Goal: Task Accomplishment & Management: Manage account settings

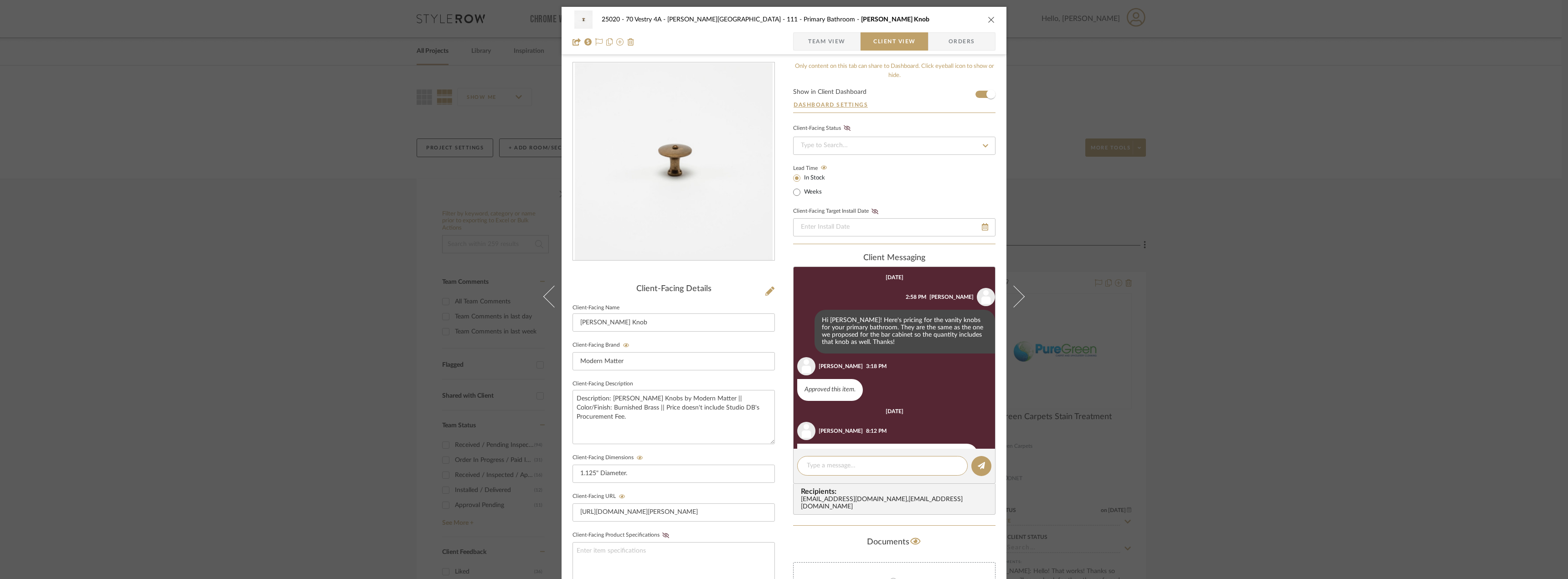
click at [1302, 266] on div "25020 - 70 Vestry 4A - [PERSON_NAME] 111 - Primary Bathroom [PERSON_NAME] Knob …" at bounding box center [784, 290] width 1568 height 579
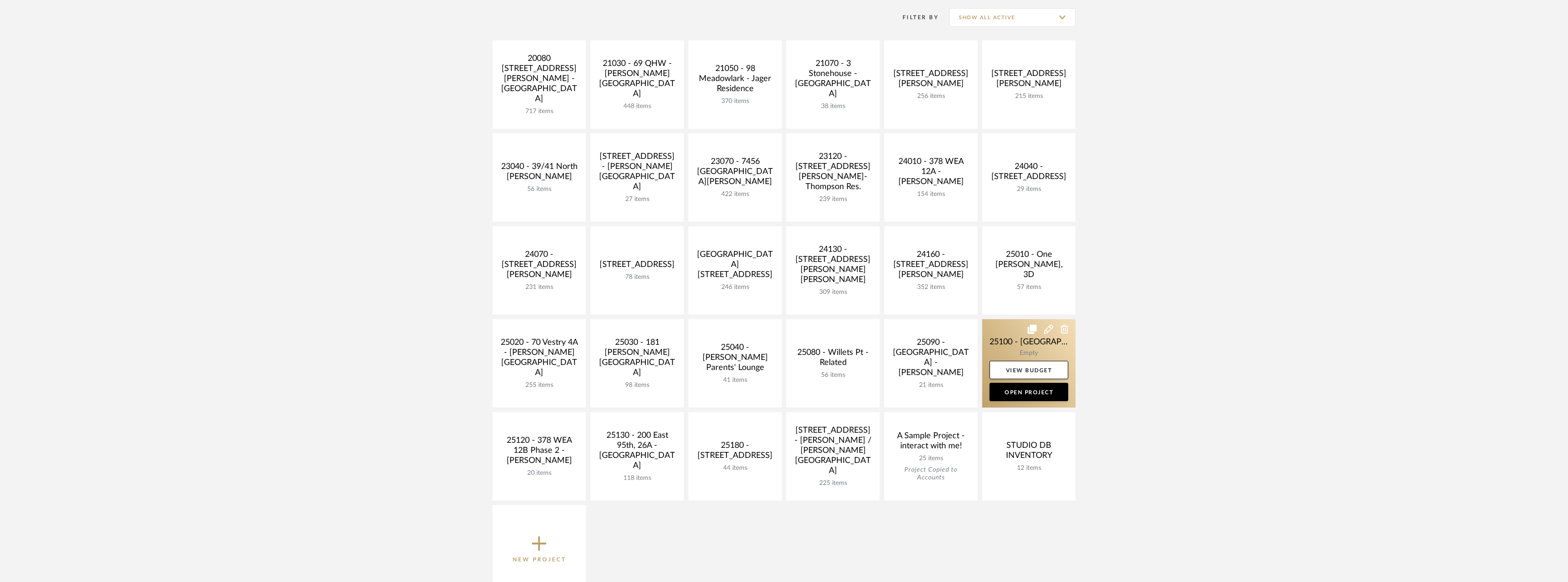
scroll to position [183, 0]
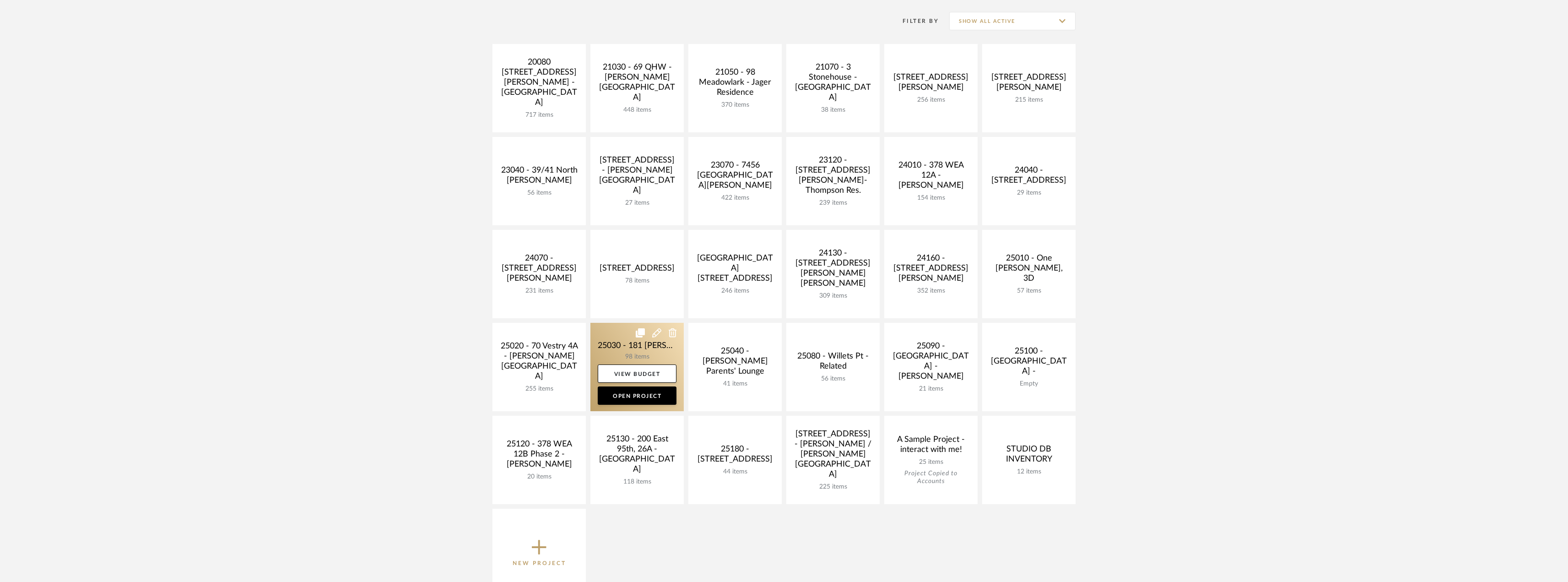
click at [644, 356] on link at bounding box center [637, 367] width 93 height 89
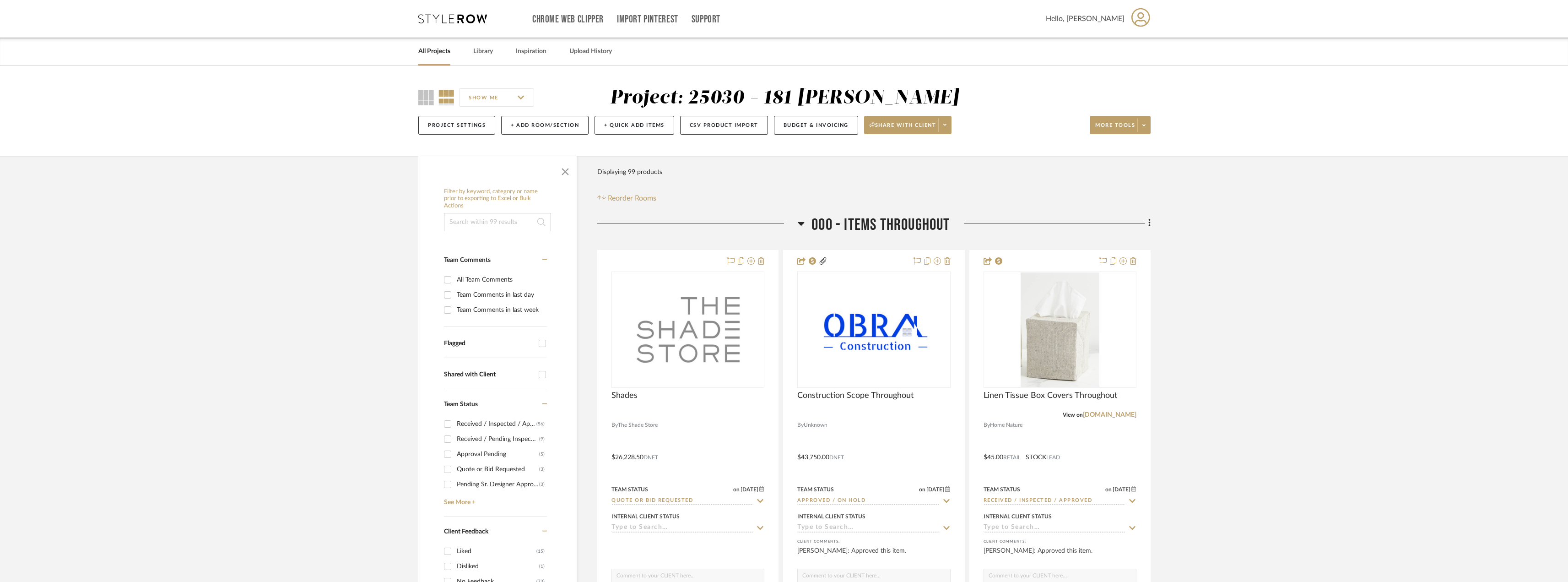
click at [522, 317] on div "Team Comments in last week" at bounding box center [500, 310] width 88 height 15
click at [455, 317] on input "Team Comments in last week" at bounding box center [447, 310] width 15 height 15
checkbox input "true"
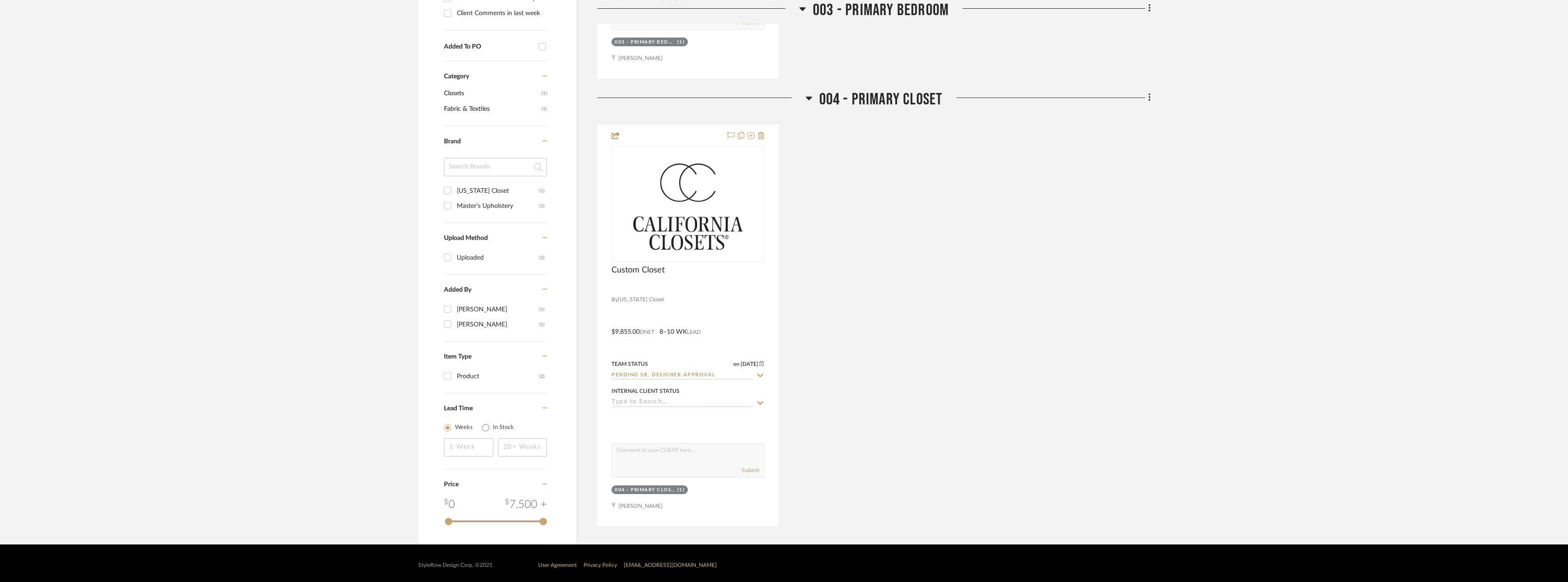
scroll to position [617, 0]
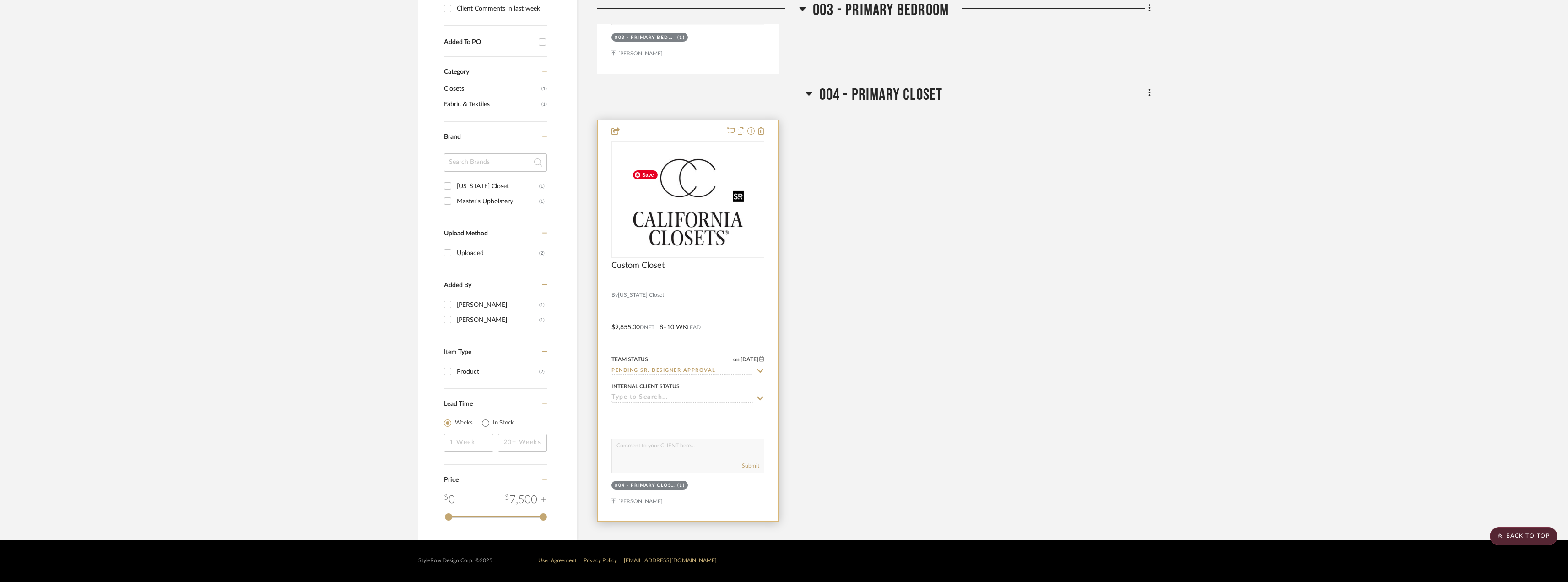
click at [0, 0] on img at bounding box center [0, 0] width 0 height 0
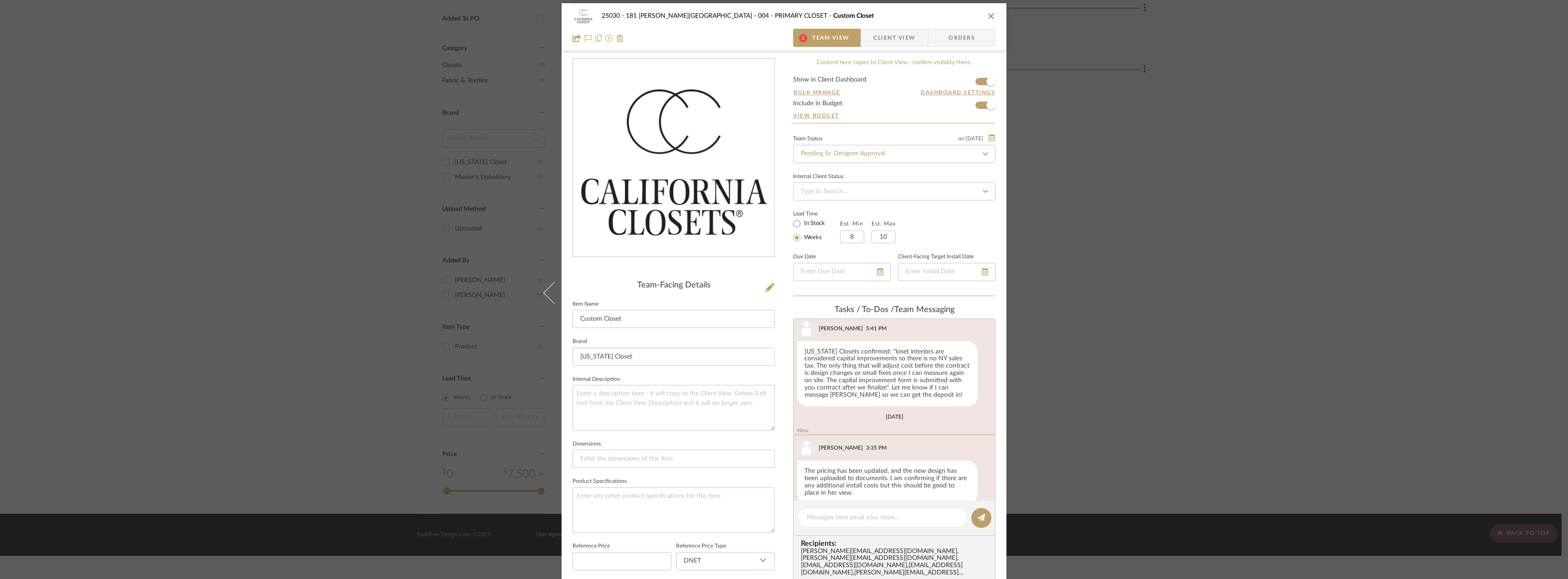
scroll to position [0, 0]
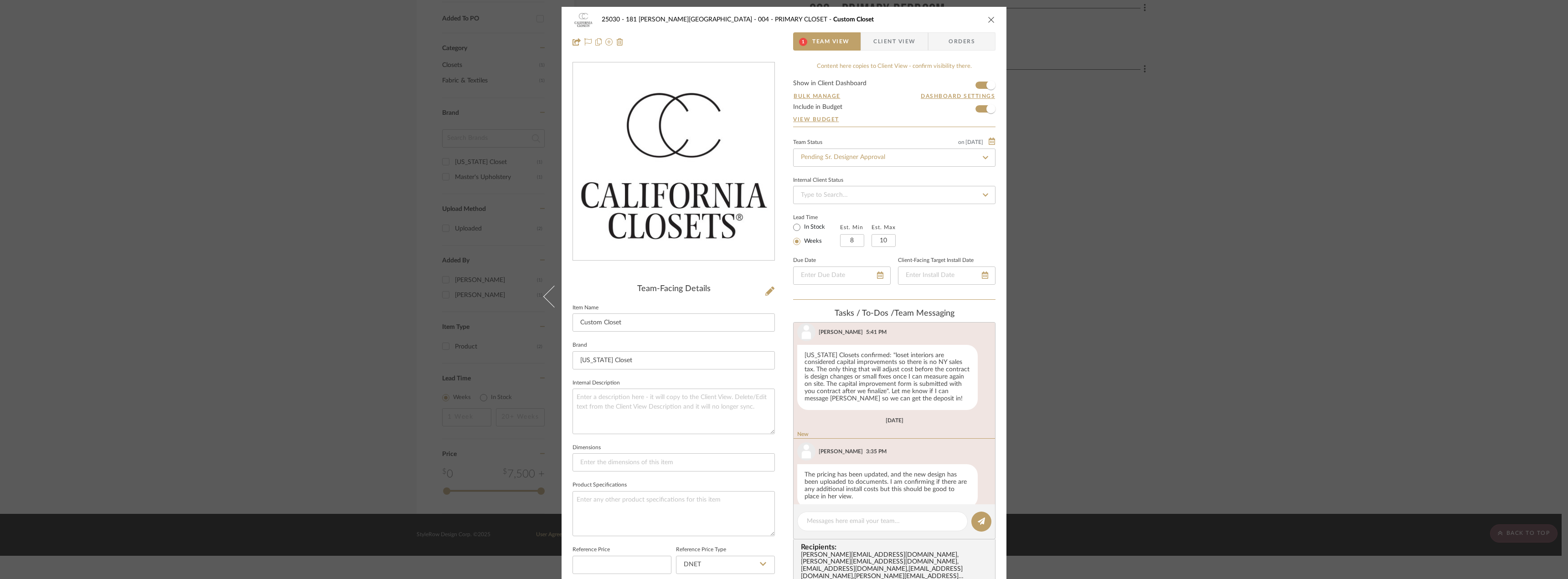
click at [885, 39] on span "Client View" at bounding box center [894, 41] width 42 height 18
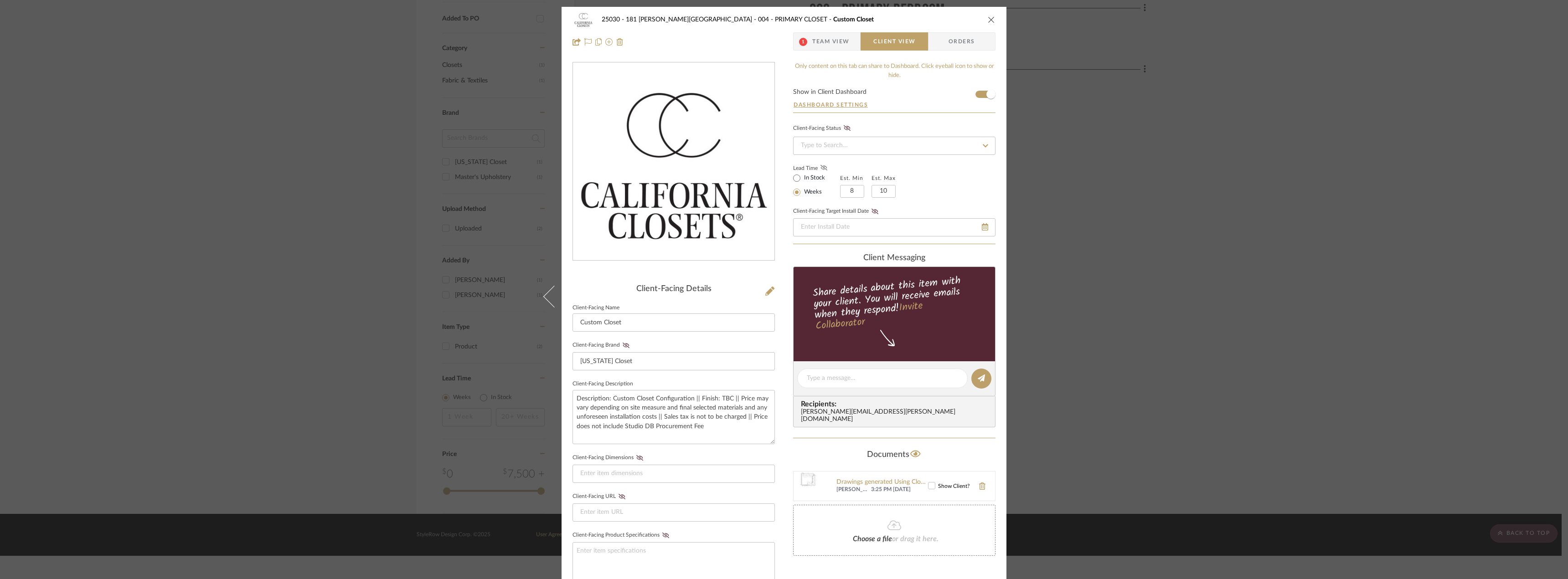
click at [822, 168] on icon at bounding box center [824, 167] width 7 height 5
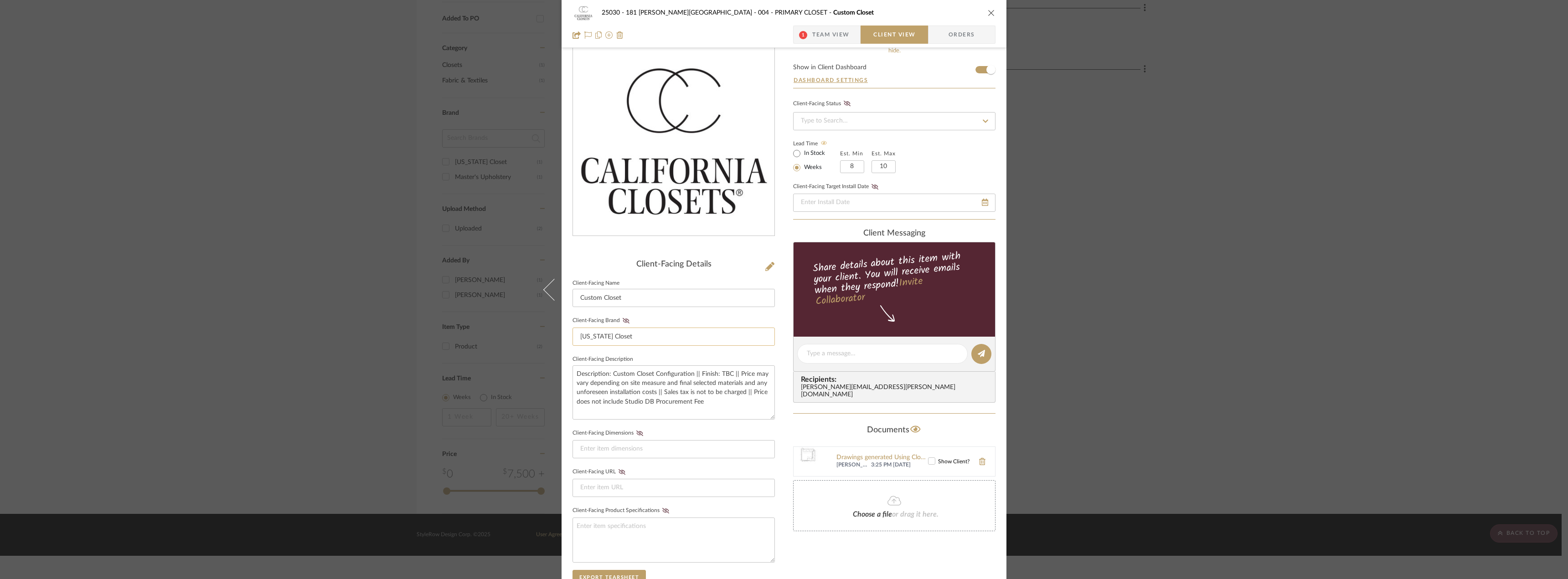
scroll to position [46, 0]
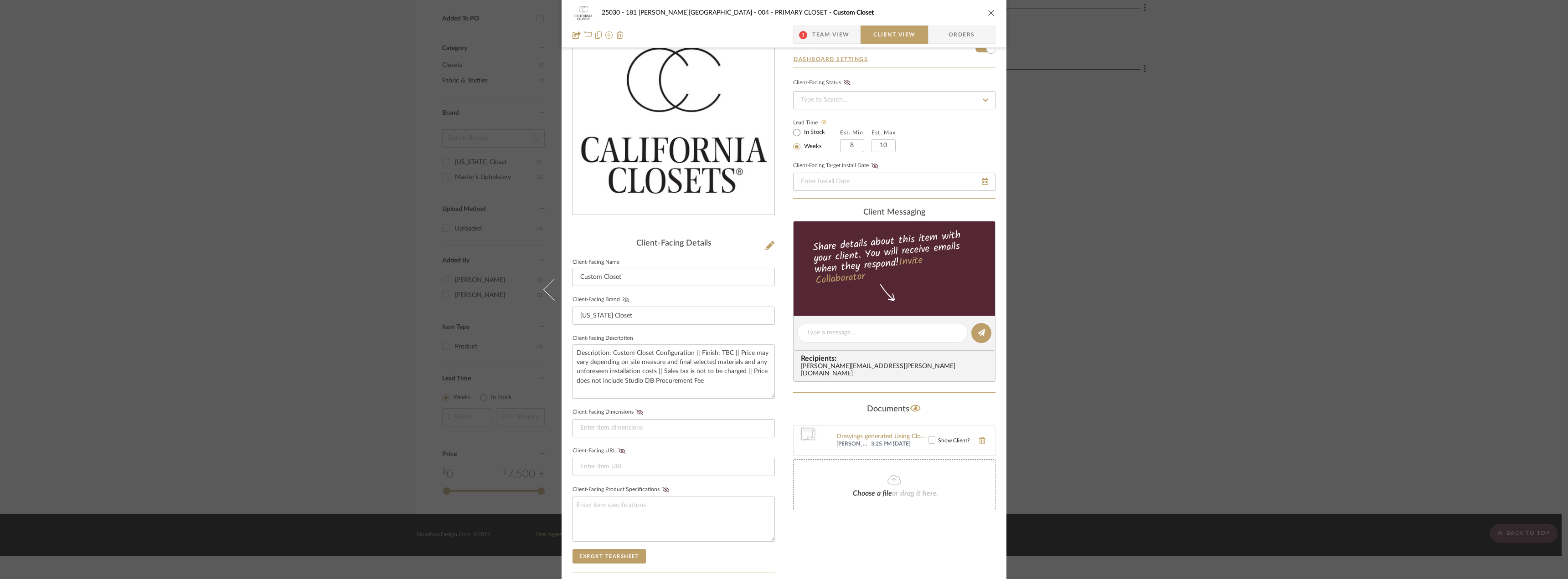
click at [627, 302] on fa-icon at bounding box center [626, 299] width 12 height 5
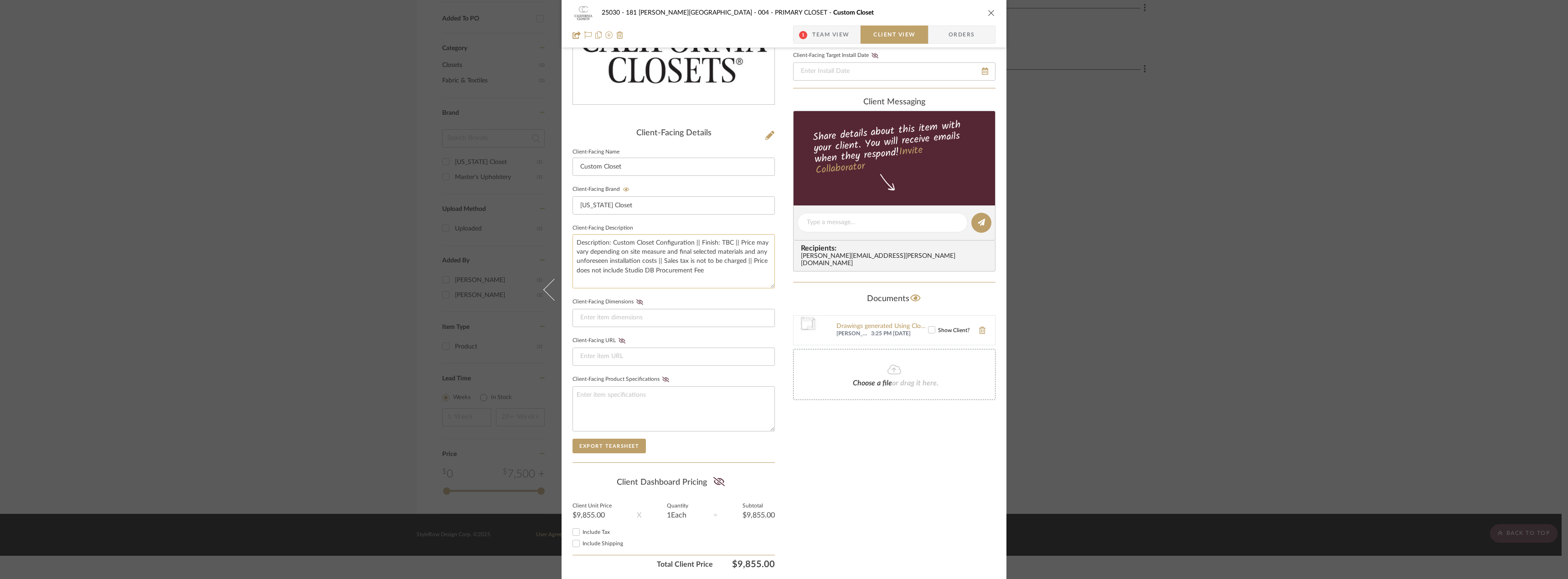
scroll to position [182, 0]
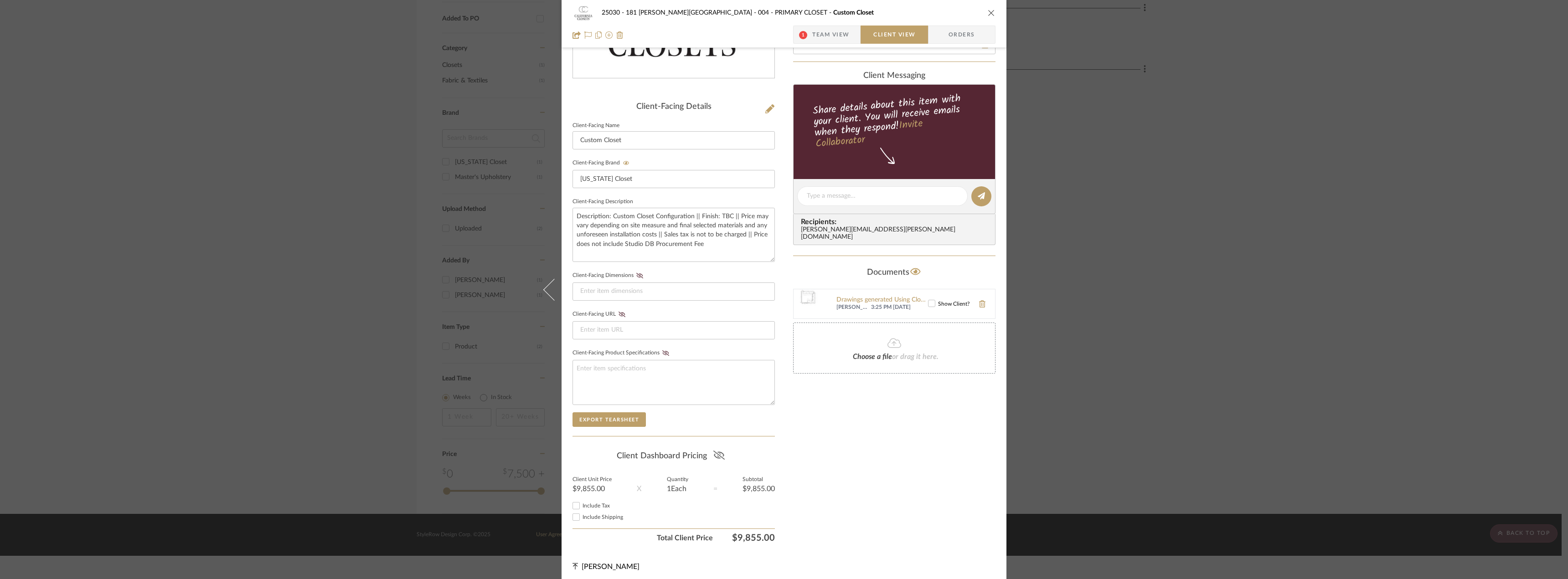
click at [719, 450] on fa-icon at bounding box center [719, 456] width 12 height 13
click at [588, 515] on span "Include Shipping" at bounding box center [603, 516] width 41 height 5
click at [582, 515] on input "Include Shipping" at bounding box center [576, 517] width 11 height 11
checkbox input "false"
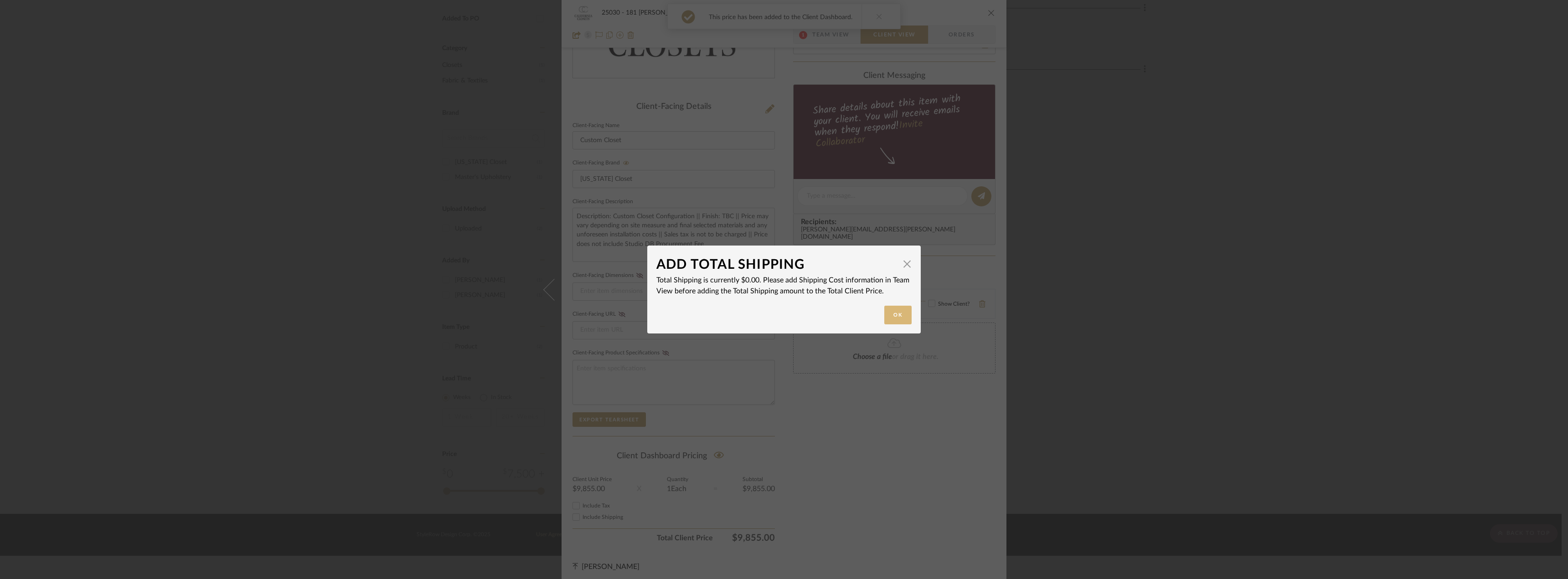
click at [892, 319] on button "Ok" at bounding box center [898, 314] width 27 height 19
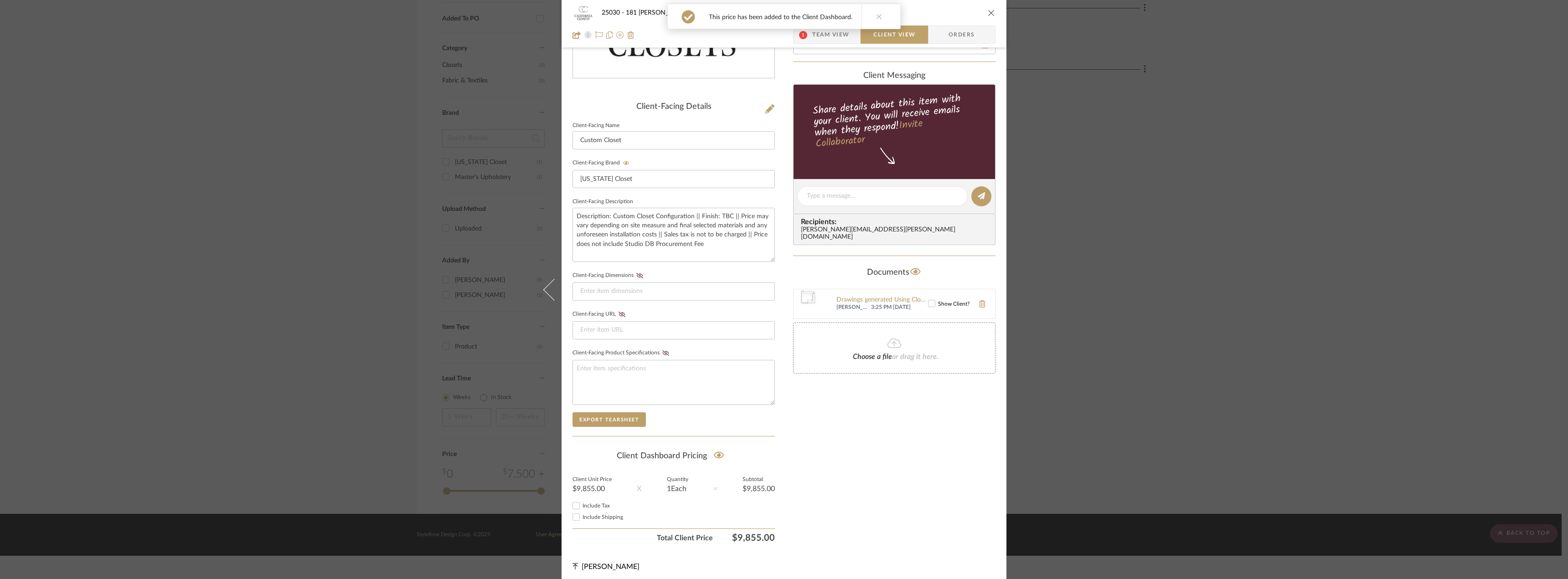
click at [601, 502] on label "Include Tax" at bounding box center [679, 505] width 192 height 7
click at [582, 502] on input "Include Tax" at bounding box center [576, 505] width 11 height 11
checkbox input "false"
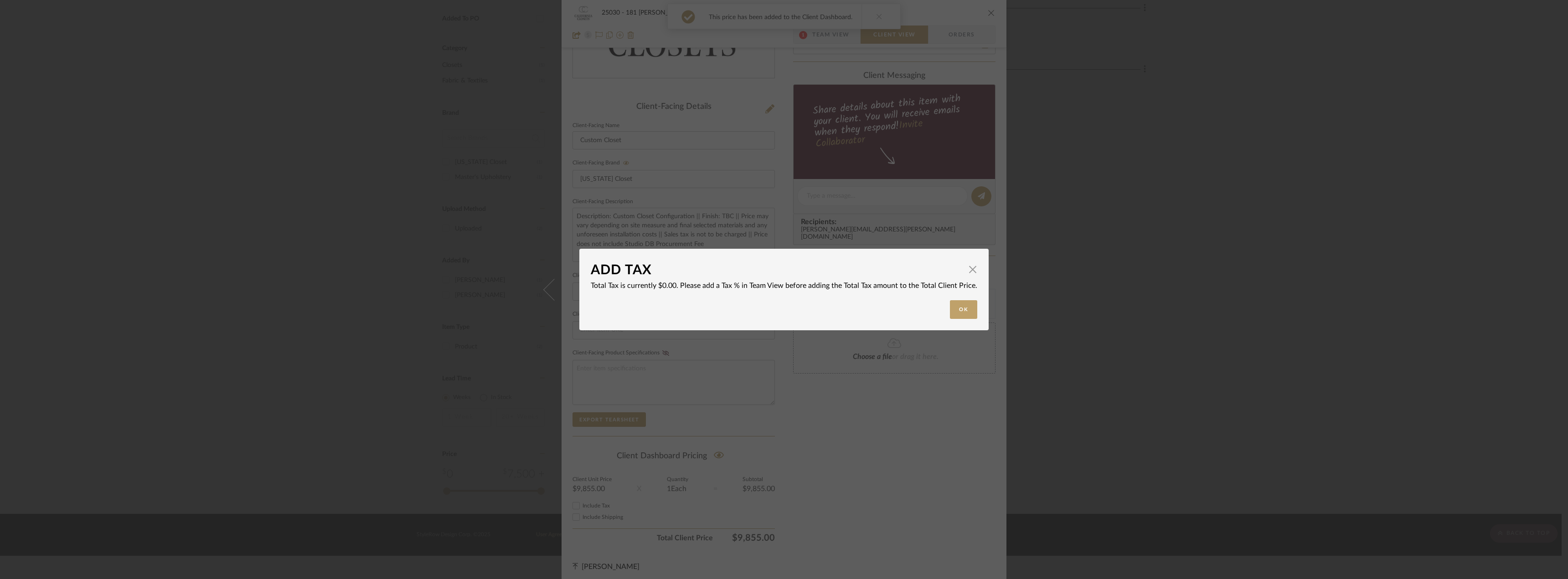
click at [971, 406] on div "ADD TAX × Total Tax is currently $0.00. Please add a Tax % in Team View before …" at bounding box center [784, 290] width 1568 height 579
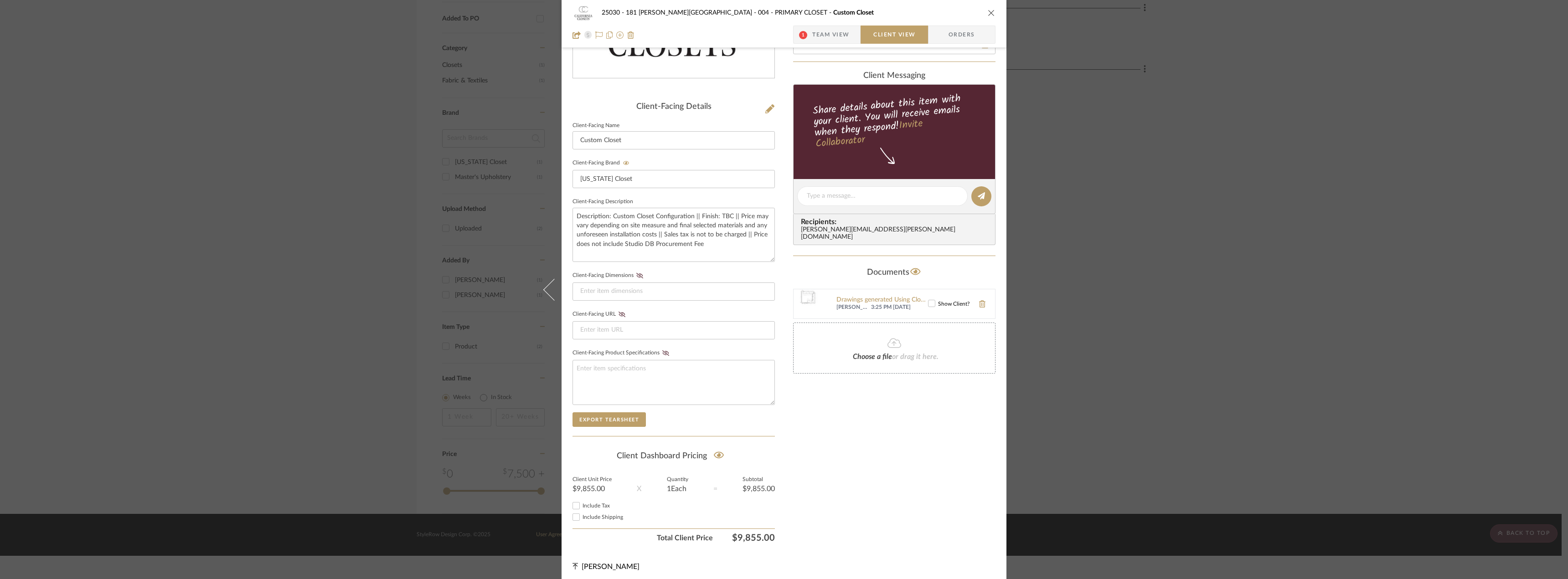
click at [929, 300] on icon at bounding box center [931, 303] width 6 height 6
click at [919, 395] on div "Only content on this tab can share to Dashboard. Click eyeball icon to show or …" at bounding box center [894, 213] width 202 height 667
click at [931, 300] on icon at bounding box center [931, 303] width 6 height 6
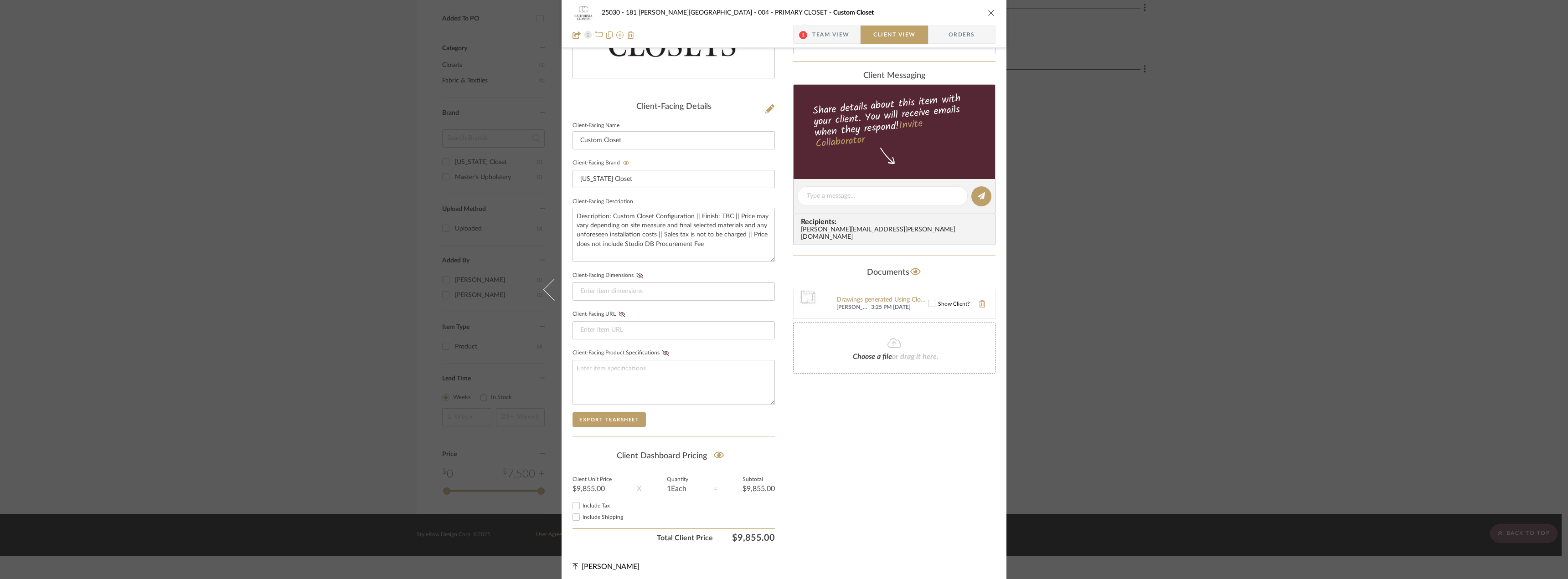
click at [931, 300] on icon at bounding box center [931, 303] width 6 height 6
click at [895, 296] on div "Drawings generated Using ClosetCADPro www.3dcadsoft.com www.closetcad.net.pdf" at bounding box center [882, 300] width 92 height 7
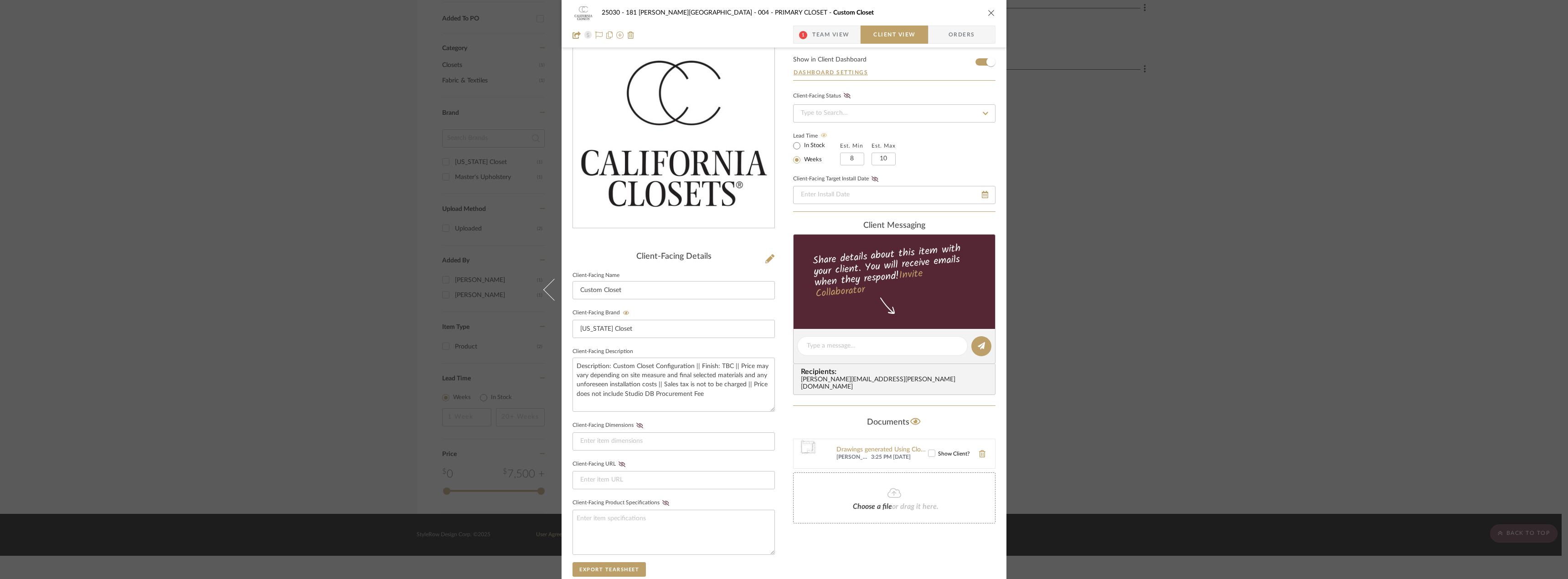
scroll to position [0, 0]
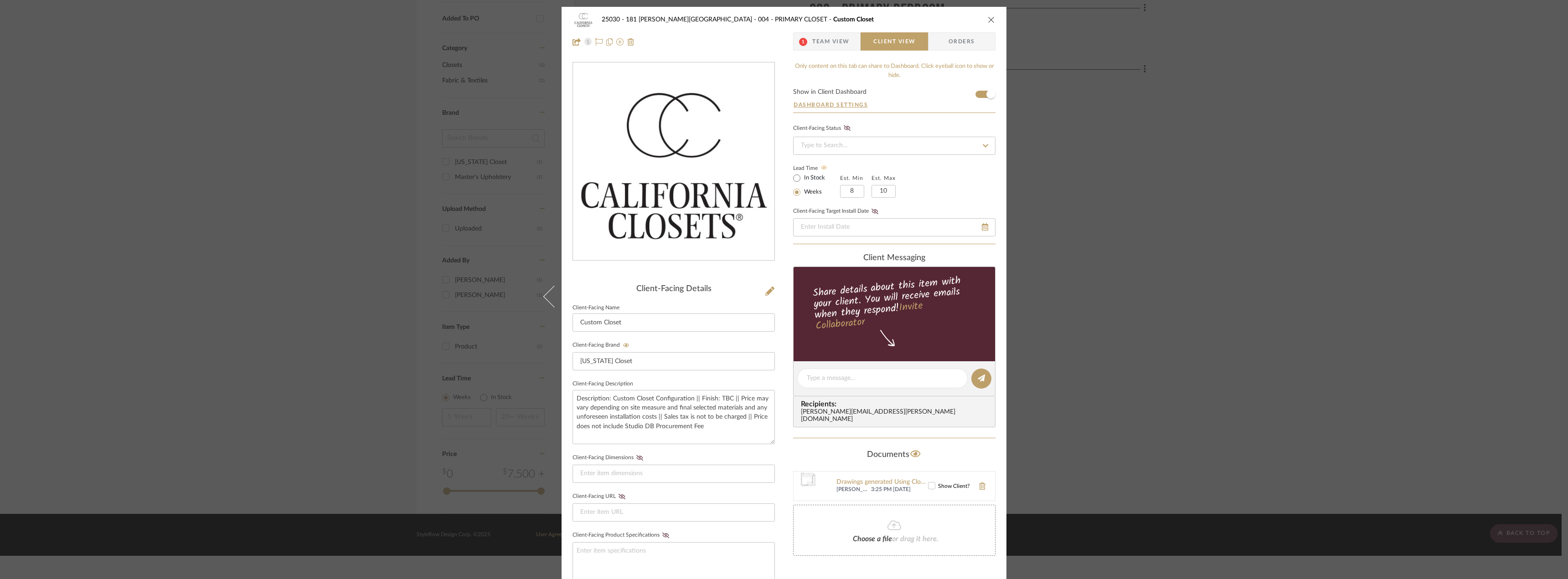
click at [929, 484] on icon at bounding box center [932, 485] width 6 height 4
click at [743, 420] on textarea "Description: Custom Closet Configuration || Finish: TBC || Price may vary depen…" at bounding box center [674, 417] width 202 height 54
type textarea "Description: Custom Closet Configuration || Finish: TBC || Price may vary depen…"
click at [743, 460] on fieldset "Client-Facing Dimensions" at bounding box center [674, 467] width 202 height 32
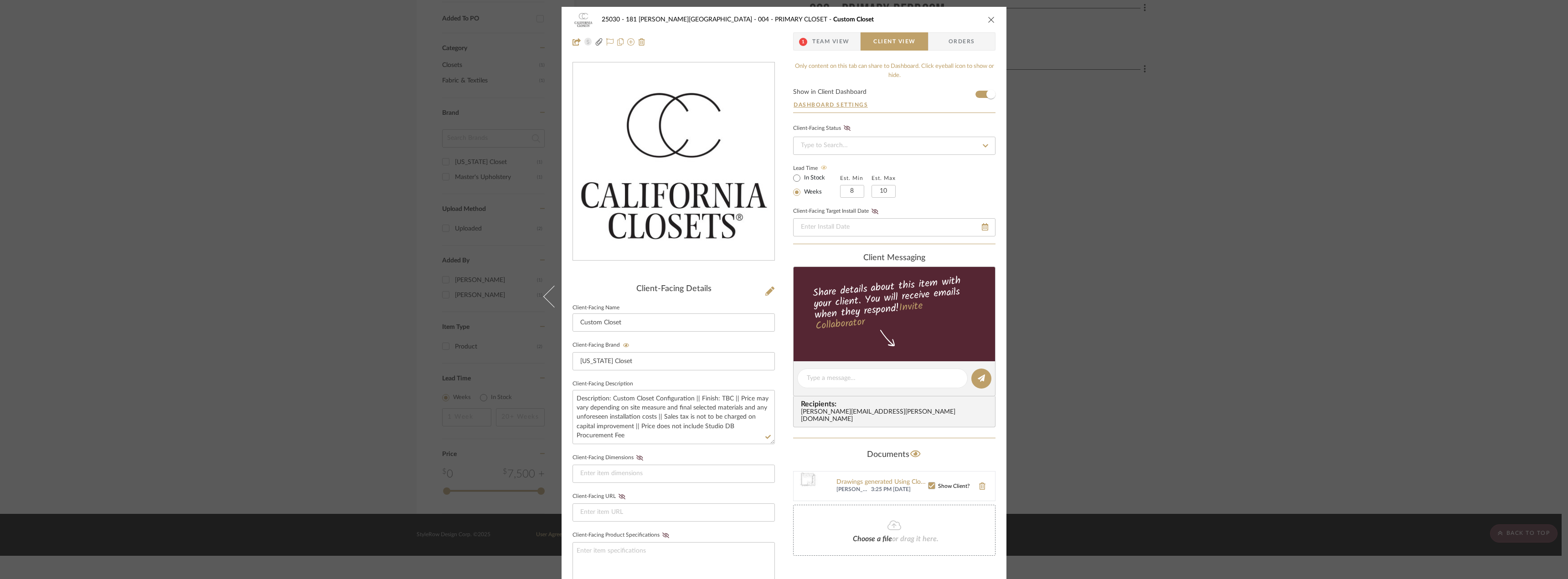
click at [737, 455] on fieldset "Client-Facing Dimensions" at bounding box center [674, 467] width 202 height 32
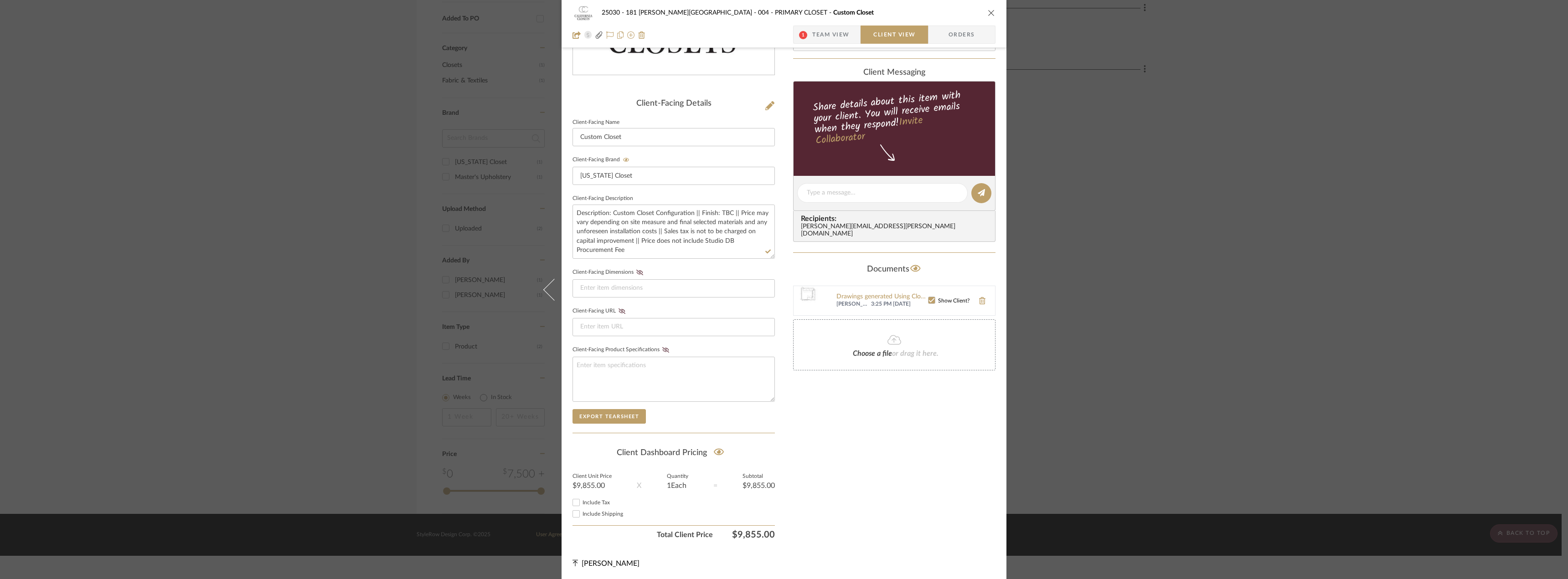
scroll to position [186, 0]
click at [834, 499] on div "Only content on this tab can share to Dashboard. Click eyeball icon to show or …" at bounding box center [894, 209] width 202 height 667
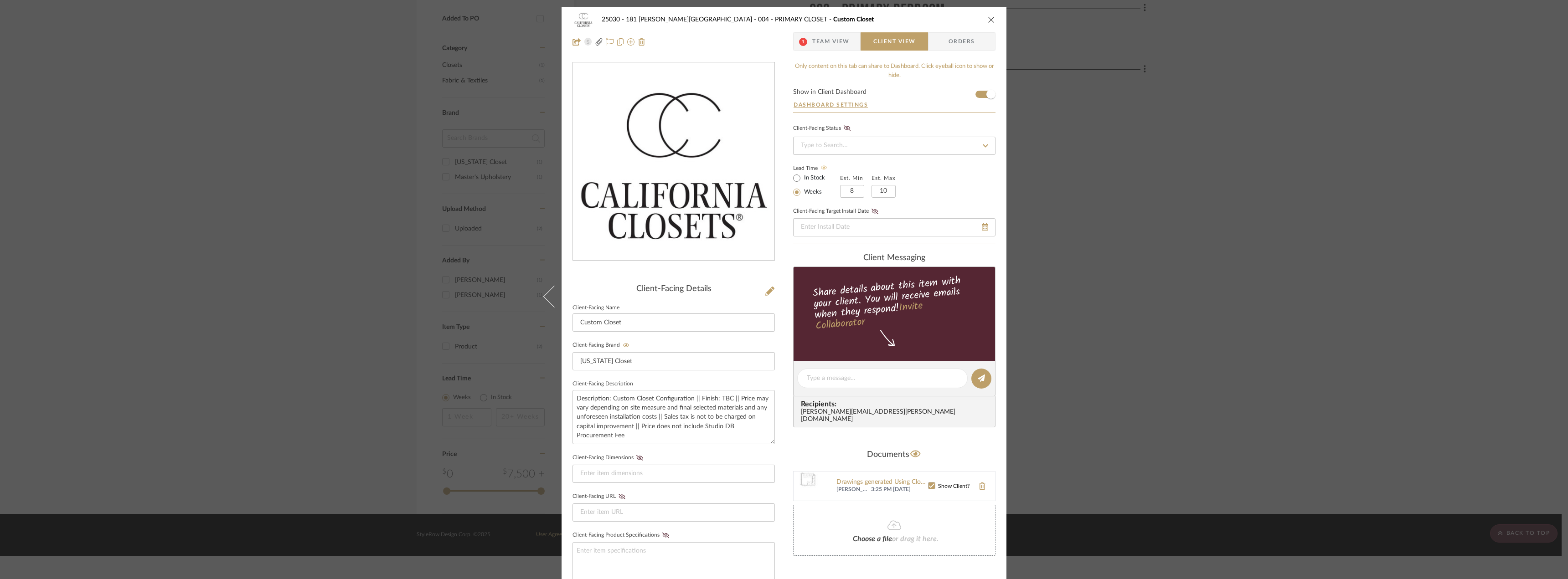
click at [837, 43] on span "Team View" at bounding box center [830, 41] width 37 height 18
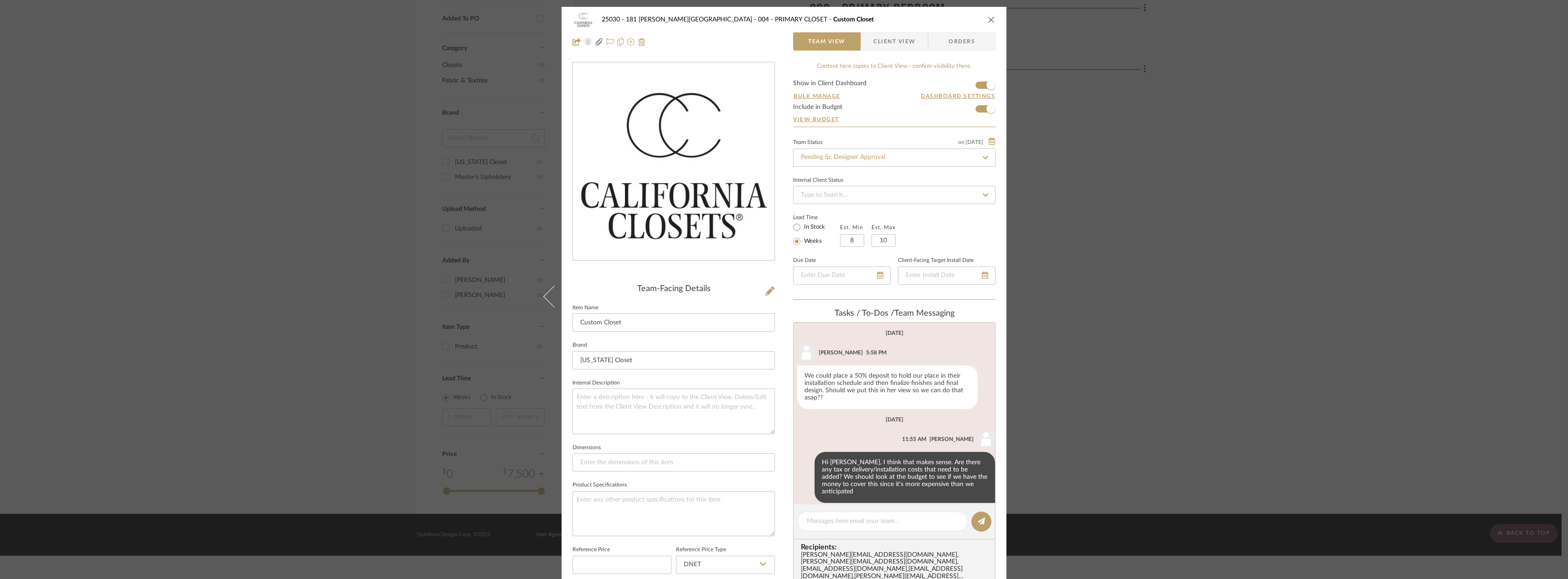
scroll to position [303, 0]
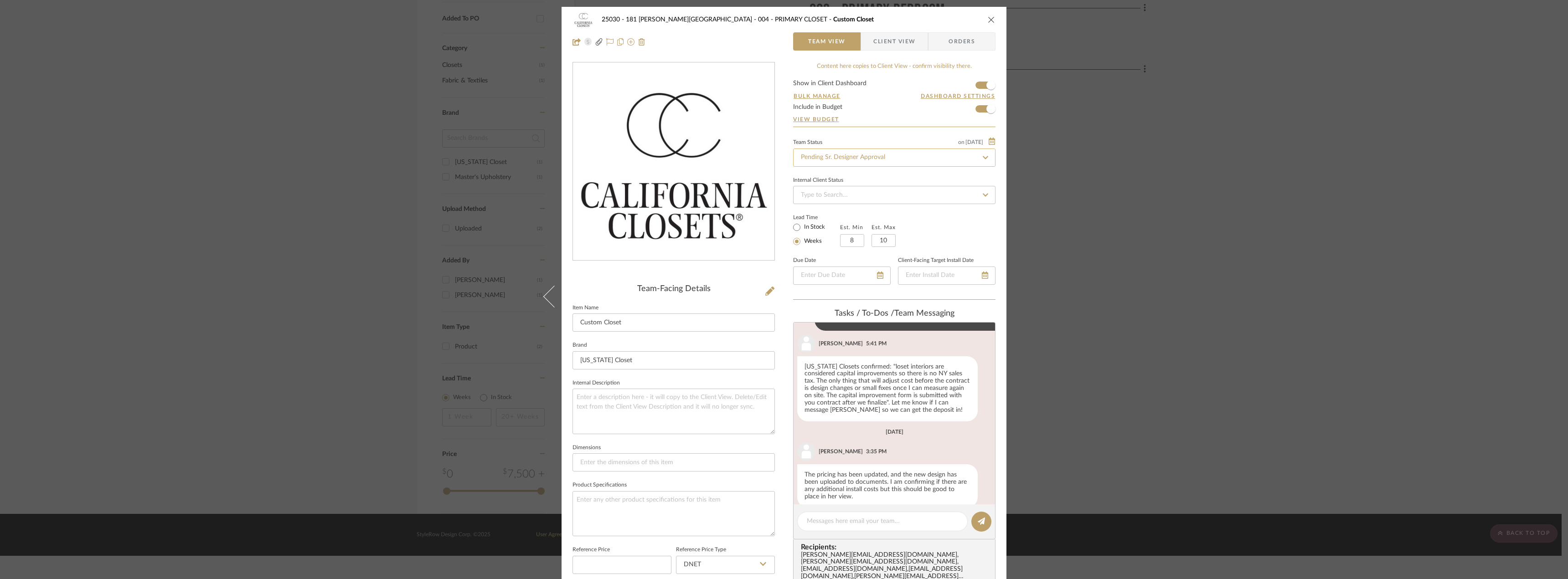
click at [839, 157] on input "Pending Sr. Designer Approval" at bounding box center [894, 158] width 202 height 18
type input "approval"
click at [838, 204] on span "Approval Pending" at bounding box center [824, 205] width 49 height 6
type input "10/14/2025"
type input "Approval Pending"
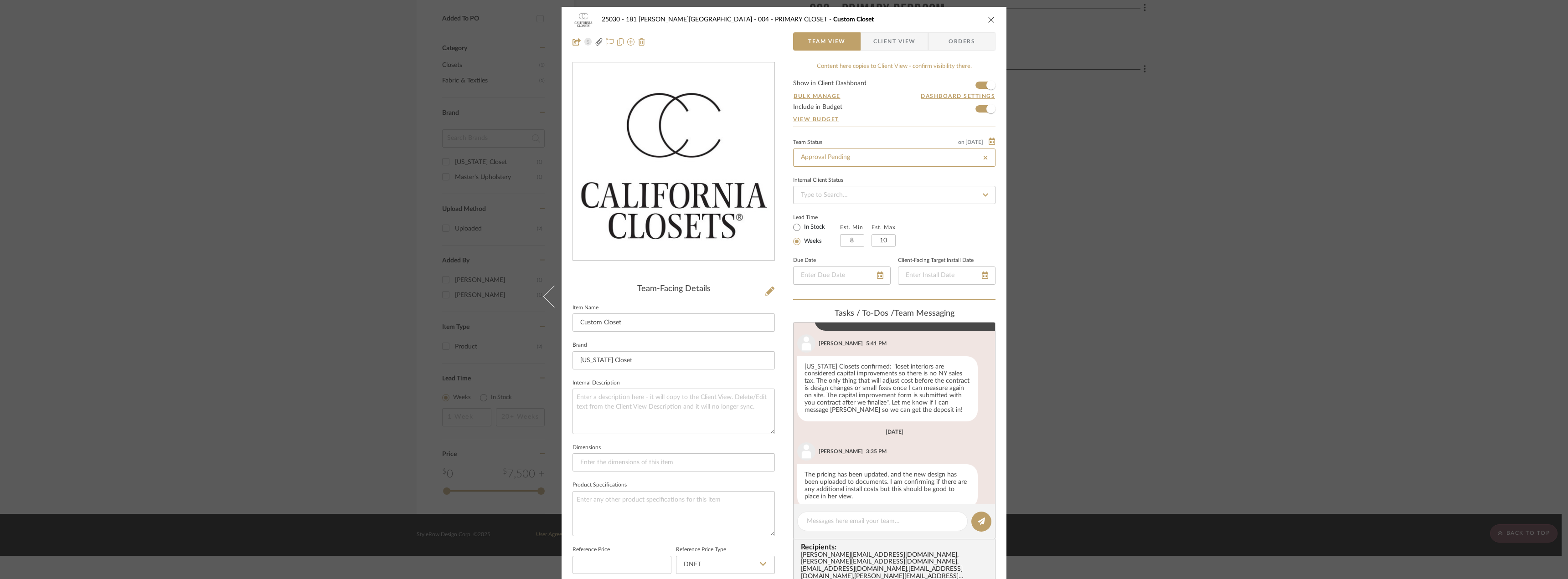
type input "10/14/2025"
type input "Approval Pending"
click at [891, 113] on form "Show in Client Dashboard Bulk Manage Dashboard Settings Include in Budget View …" at bounding box center [894, 103] width 202 height 46
click at [902, 40] on span "Client View" at bounding box center [894, 41] width 42 height 18
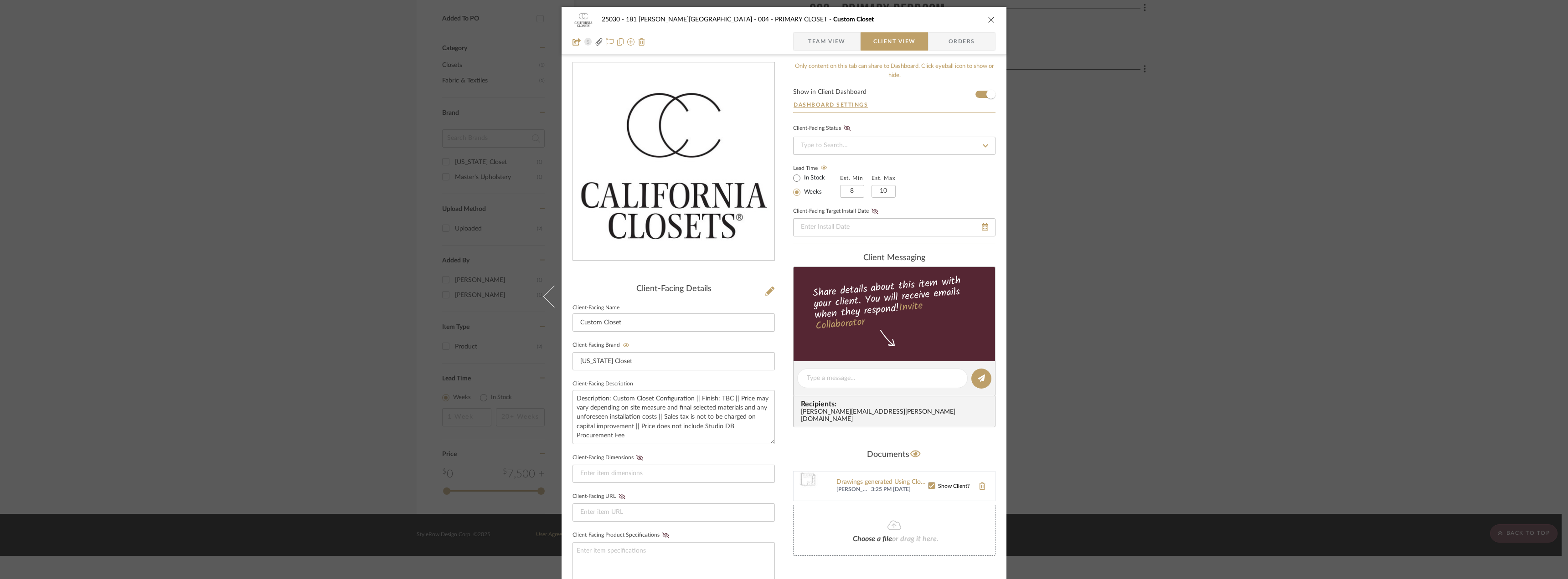
scroll to position [46, 0]
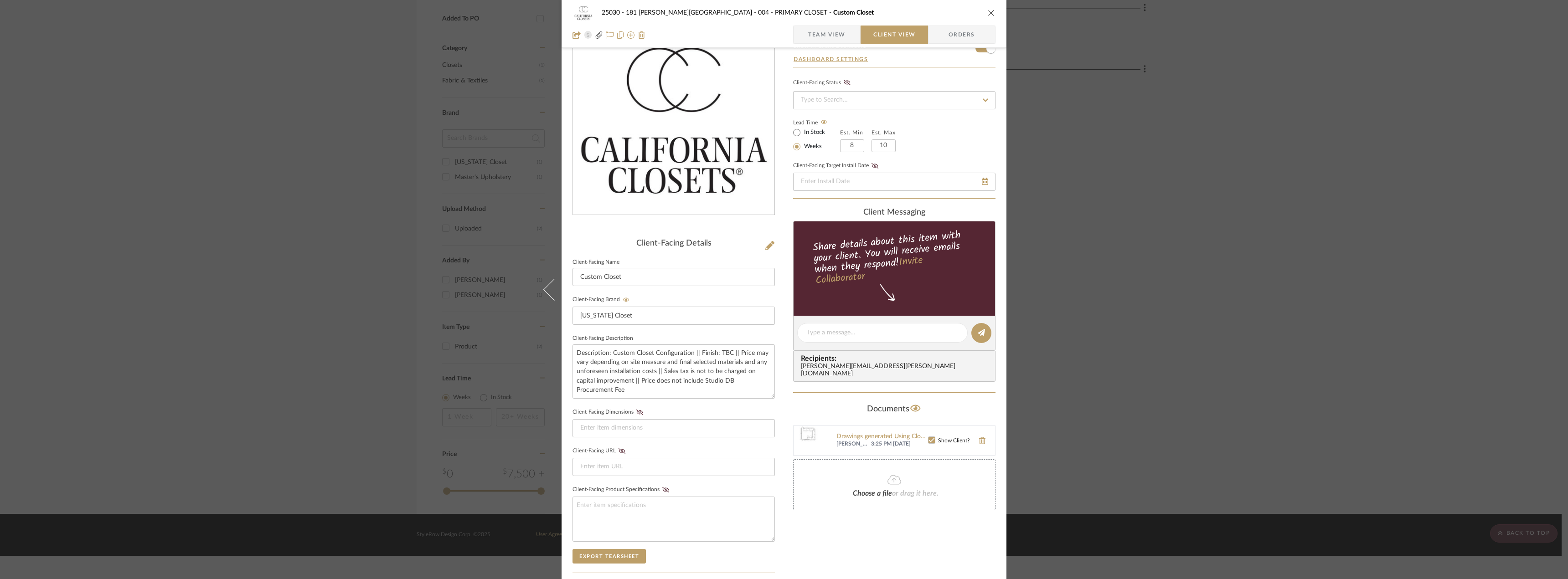
click at [990, 10] on icon "close" at bounding box center [992, 13] width 7 height 7
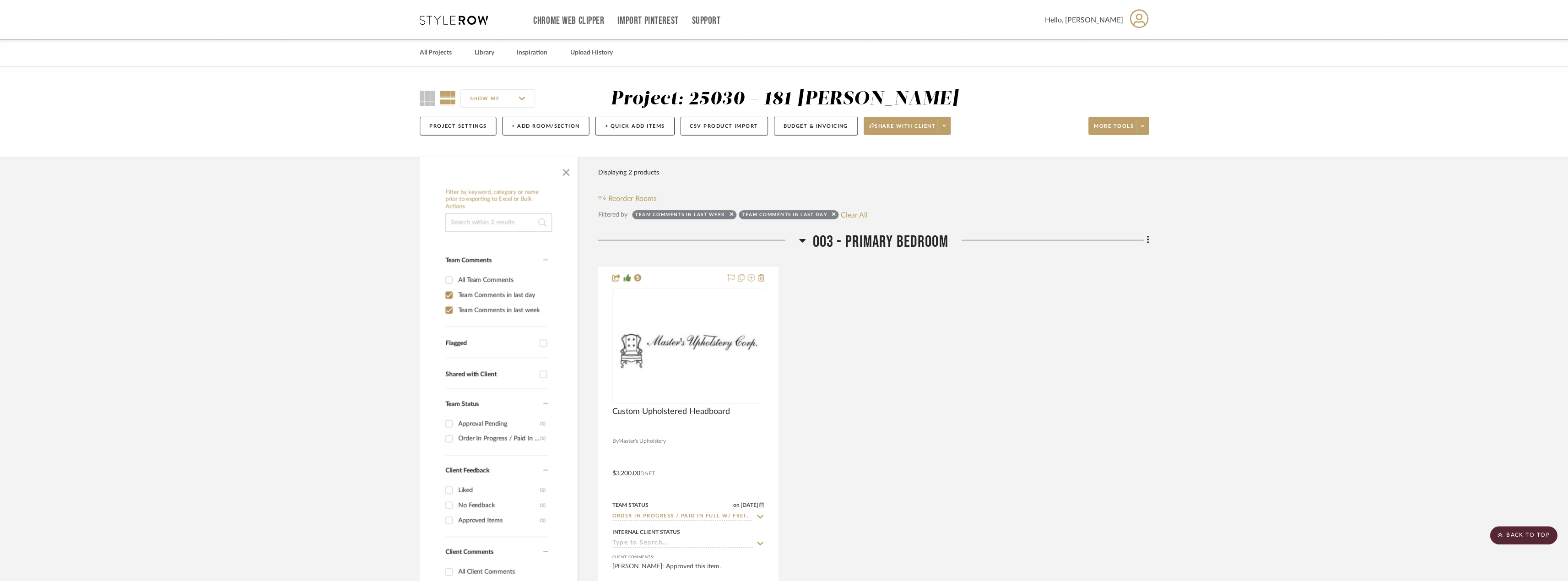
scroll to position [617, 0]
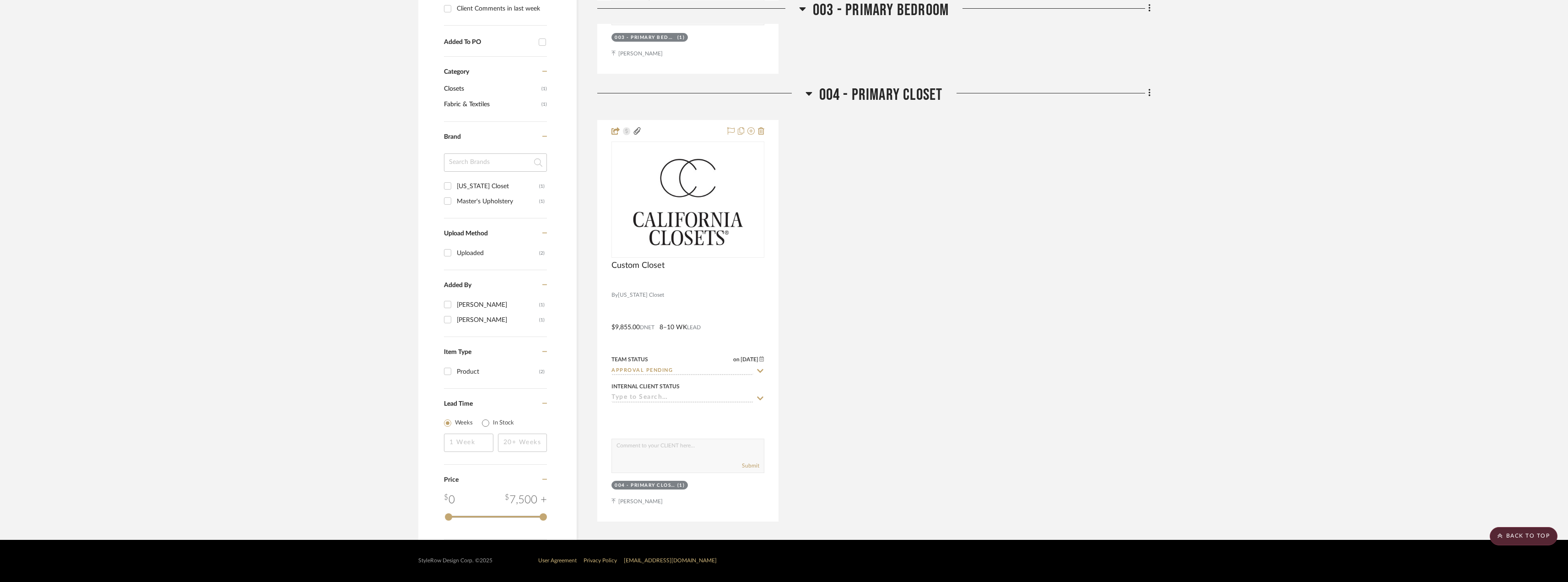
click at [1161, 156] on div "Filter by keyword, category or name prior to exporting to Excel or Bulk Actions…" at bounding box center [784, 51] width 759 height 978
